Goal: Task Accomplishment & Management: Manage account settings

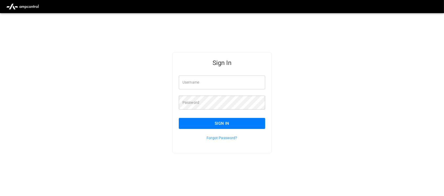
type input "**********"
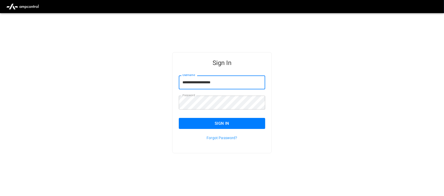
click at [198, 78] on input "**********" at bounding box center [222, 82] width 86 height 14
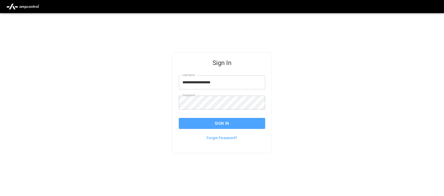
click at [222, 124] on button "Sign In" at bounding box center [222, 123] width 86 height 11
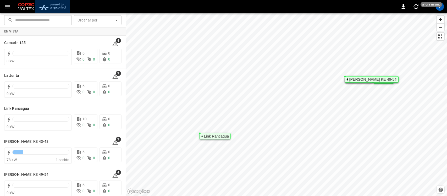
drag, startPoint x: 47, startPoint y: 10, endPoint x: 46, endPoint y: 6, distance: 4.2
click at [47, 10] on img "menu" at bounding box center [52, 7] width 31 height 10
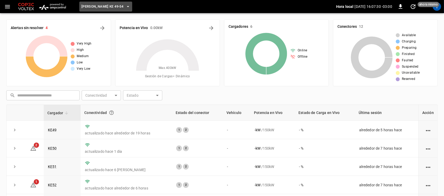
click at [125, 4] on icon "button" at bounding box center [127, 6] width 5 height 5
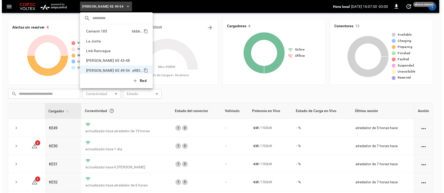
scroll to position [4, 0]
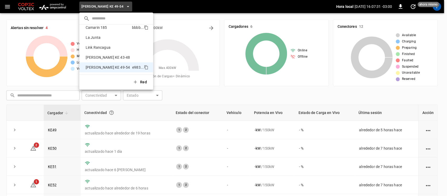
click at [112, 29] on p "Camarin 185" at bounding box center [108, 27] width 48 height 5
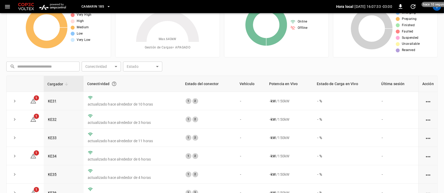
scroll to position [32, 0]
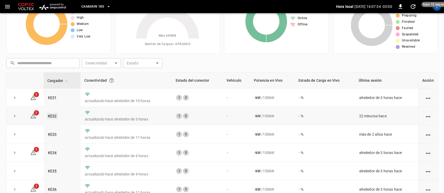
click at [53, 114] on link "KE32" at bounding box center [52, 116] width 11 height 6
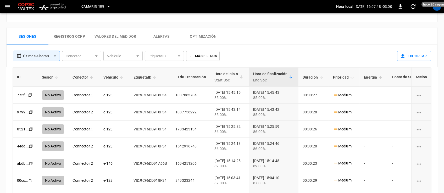
scroll to position [250, 0]
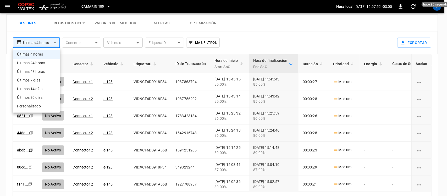
click at [43, 63] on li "Últimas 24 horas" at bounding box center [36, 63] width 47 height 9
type input "**********"
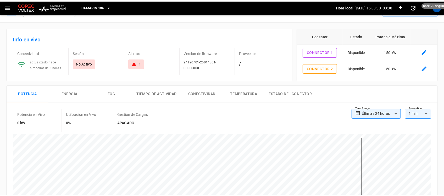
scroll to position [10, 0]
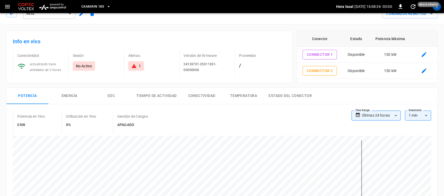
click at [81, 13] on icon "button" at bounding box center [81, 13] width 5 height 5
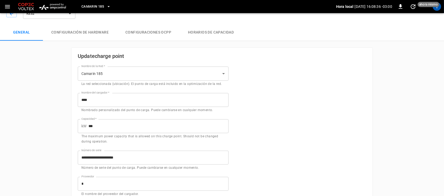
type input "**********"
click at [82, 28] on button "Configuración de hardware" at bounding box center [80, 32] width 74 height 17
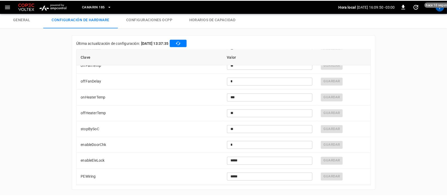
scroll to position [1402, 0]
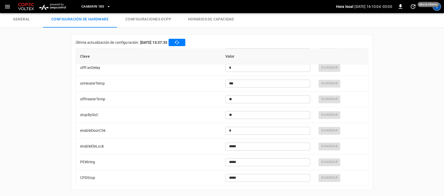
click at [439, 9] on div "T" at bounding box center [437, 6] width 8 height 8
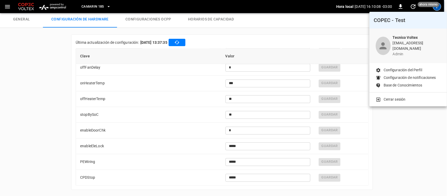
click at [397, 114] on div at bounding box center [223, 98] width 447 height 196
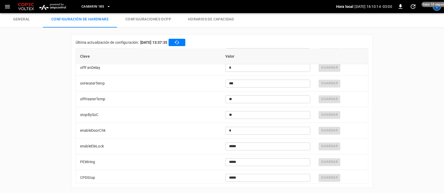
click at [438, 9] on div "T" at bounding box center [437, 6] width 8 height 8
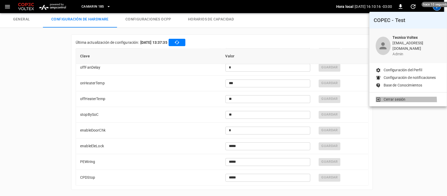
click at [384, 98] on p "Cerrar sesión" at bounding box center [394, 99] width 22 height 5
